Goal: Task Accomplishment & Management: Manage account settings

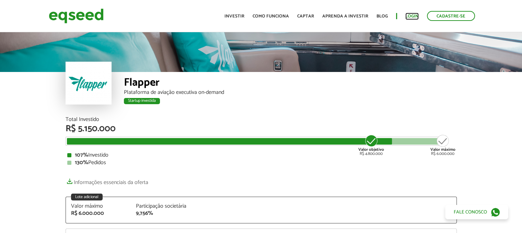
click at [412, 14] on link "Login" at bounding box center [411, 16] width 13 height 4
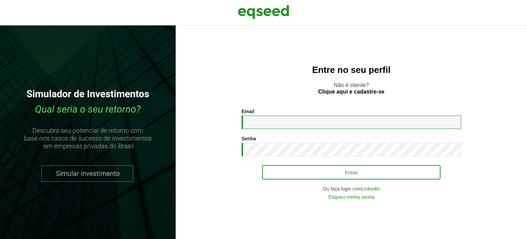
type input "**********"
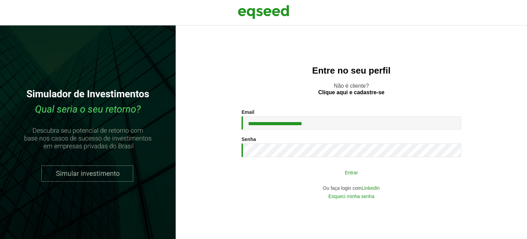
click at [319, 172] on button "Entrar" at bounding box center [351, 171] width 178 height 13
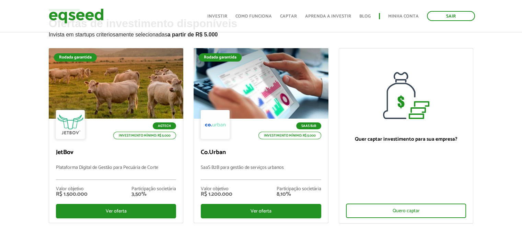
scroll to position [34, 0]
